Goal: Navigation & Orientation: Understand site structure

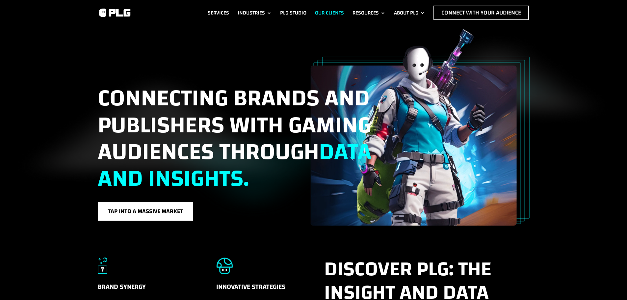
click at [324, 12] on link "Our Clients" at bounding box center [329, 13] width 29 height 14
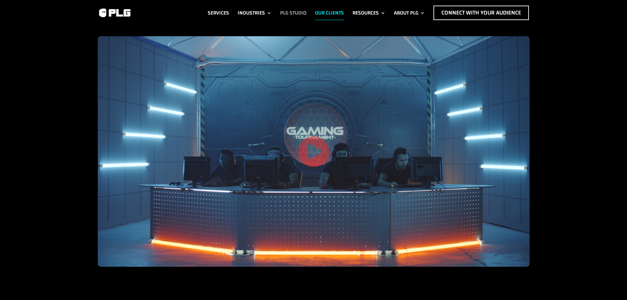
click at [301, 14] on link "PLG Studio" at bounding box center [293, 13] width 26 height 14
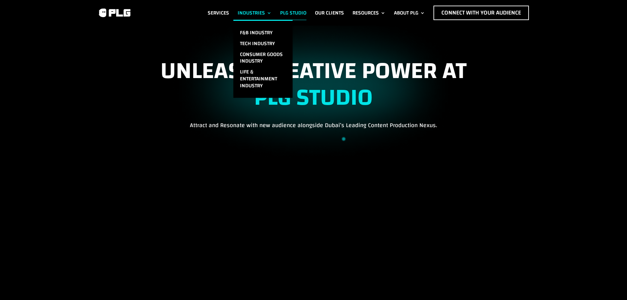
click at [258, 16] on link "Industries" at bounding box center [255, 13] width 34 height 14
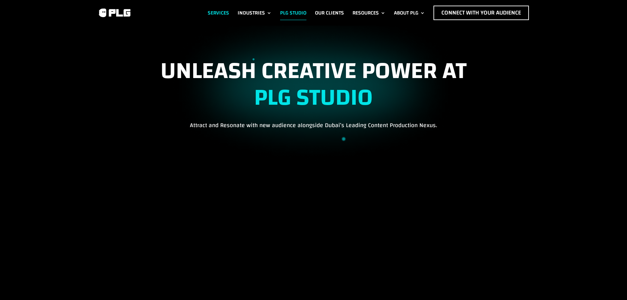
click at [217, 12] on link "Services" at bounding box center [218, 13] width 21 height 14
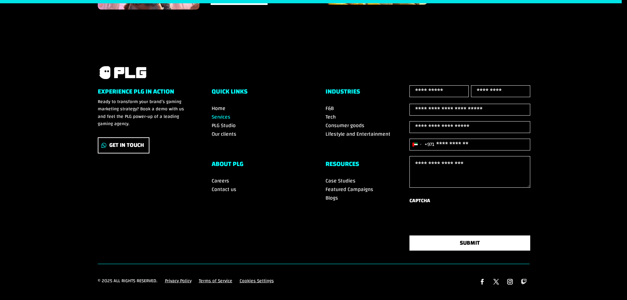
scroll to position [1405, 0]
